Goal: Transaction & Acquisition: Purchase product/service

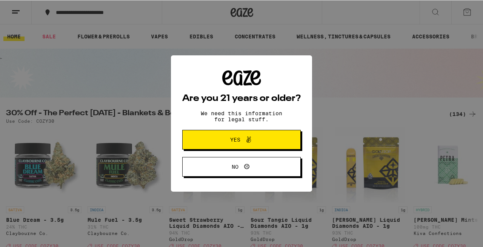
click at [225, 143] on span "Yes" at bounding box center [241, 140] width 57 height 10
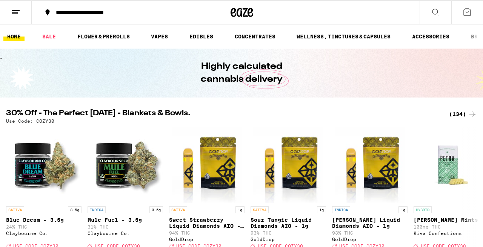
click at [17, 10] on line at bounding box center [16, 10] width 8 height 0
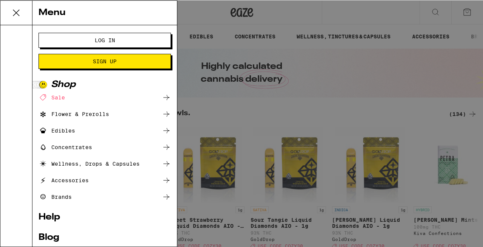
click at [80, 37] on span "Log In" at bounding box center [104, 39] width 71 height 5
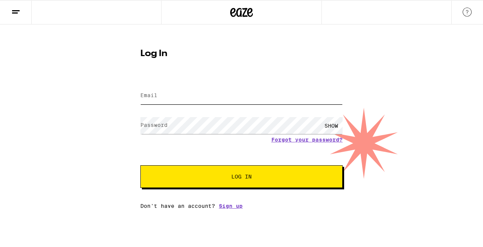
type input "[EMAIL_ADDRESS][DOMAIN_NAME]"
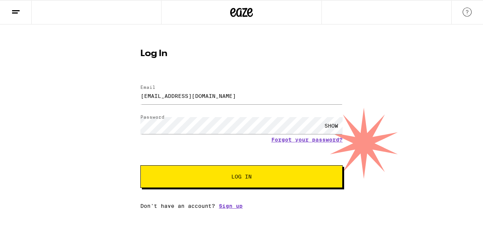
click at [184, 176] on span "Log In" at bounding box center [241, 176] width 141 height 5
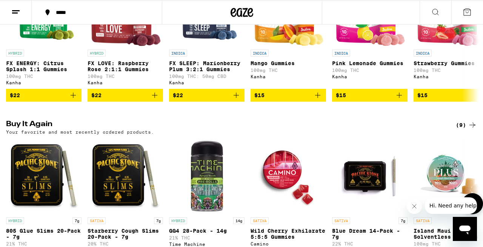
scroll to position [509, 0]
